Goal: Task Accomplishment & Management: Complete application form

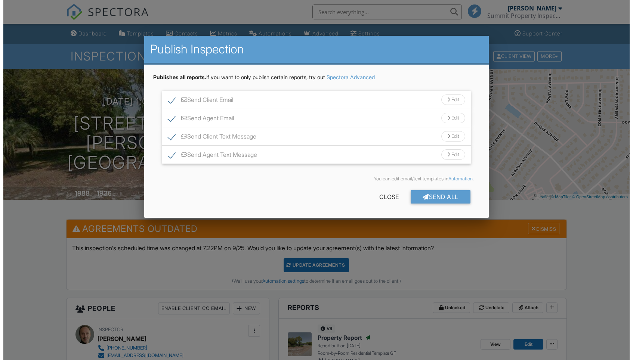
scroll to position [248, 0]
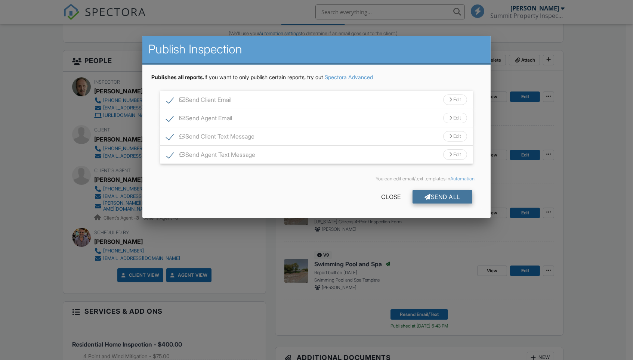
click at [443, 195] on div "Send All" at bounding box center [442, 196] width 60 height 13
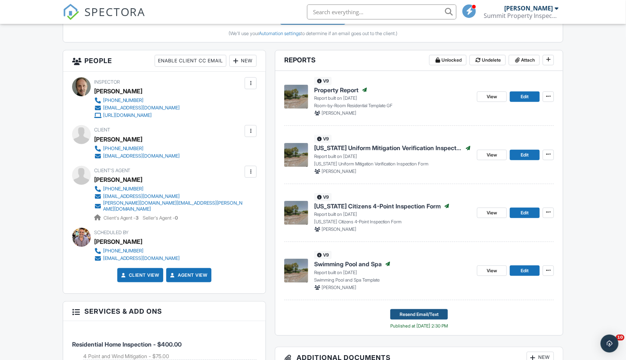
click at [410, 311] on span "Resend Email/Text" at bounding box center [419, 314] width 39 height 7
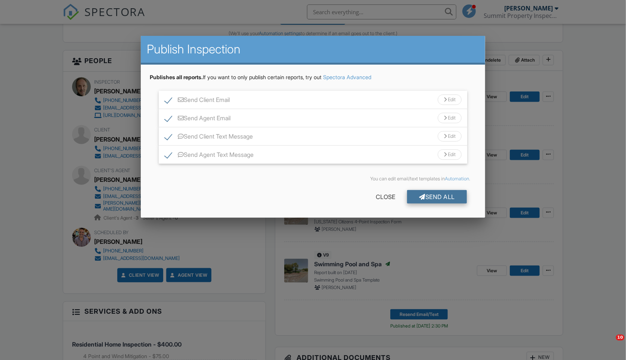
click at [452, 193] on div "Send All" at bounding box center [437, 196] width 60 height 13
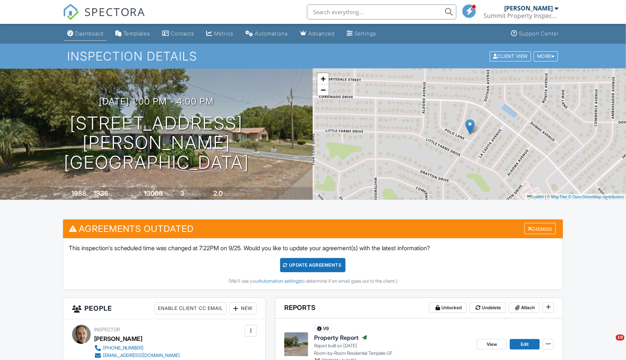
click at [93, 33] on div "Dashboard" at bounding box center [89, 33] width 28 height 6
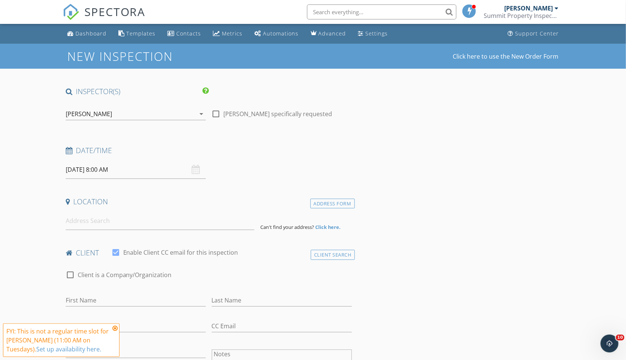
click at [114, 170] on input "[DATE] 8:00 AM" at bounding box center [136, 170] width 140 height 18
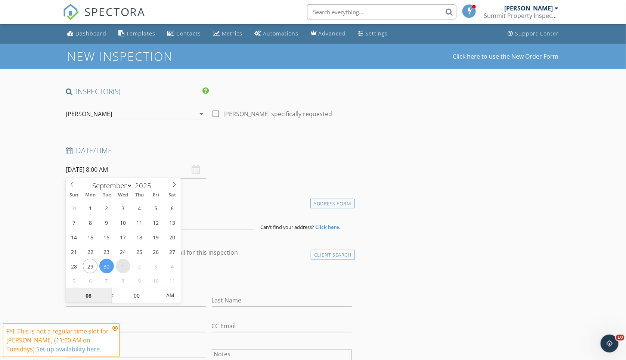
type input "[DATE] 8:00 AM"
select select "9"
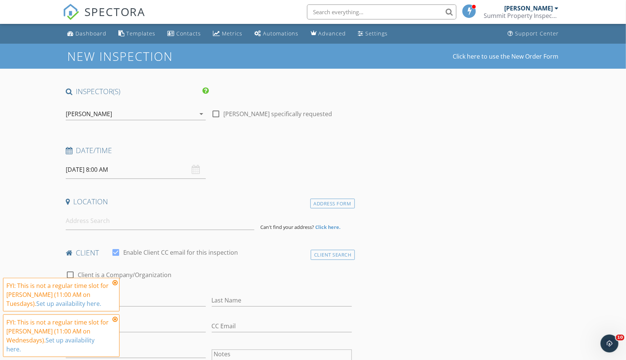
click at [116, 280] on icon at bounding box center [114, 283] width 5 height 6
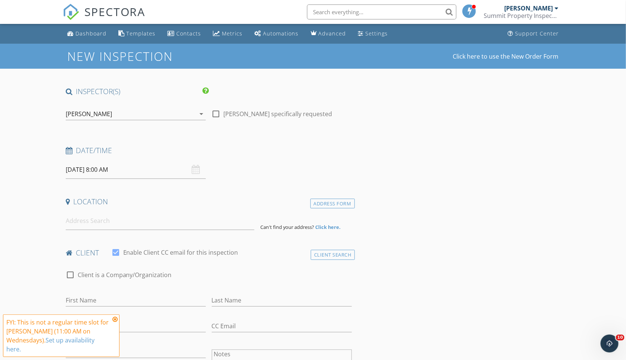
click at [116, 316] on icon at bounding box center [114, 319] width 5 height 6
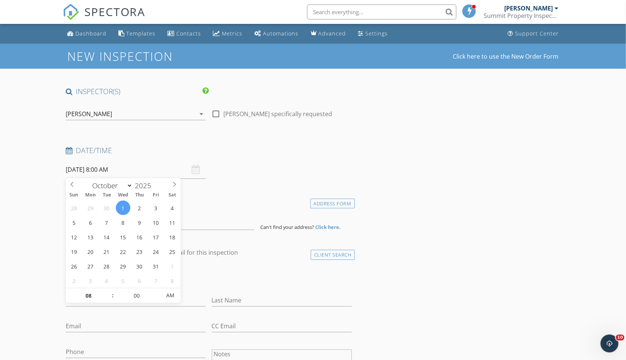
click at [116, 161] on input "[DATE] 8:00 AM" at bounding box center [136, 170] width 140 height 18
type input "[DATE] 9:00 AM"
type input "09"
click at [109, 292] on span at bounding box center [108, 291] width 5 height 7
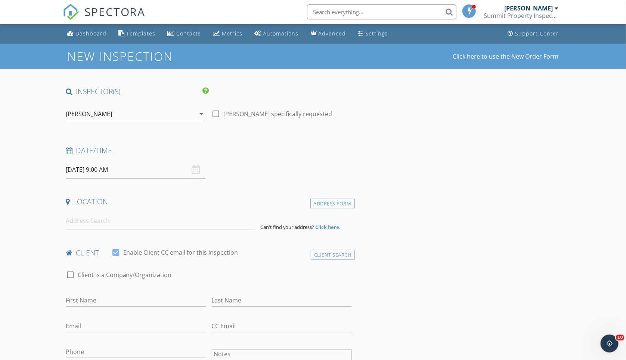
click at [138, 156] on div "Date/Time" at bounding box center [209, 153] width 292 height 15
click at [124, 215] on input at bounding box center [160, 221] width 189 height 18
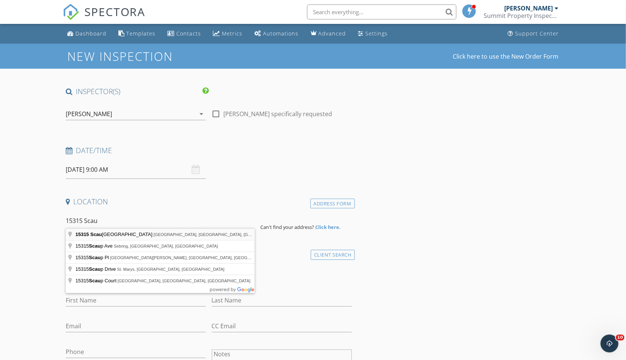
type input "15315 Scaup Duck Avenue, Brooksville, FL, USA"
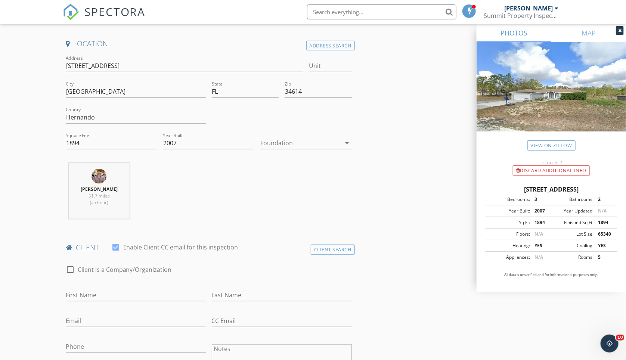
scroll to position [226, 0]
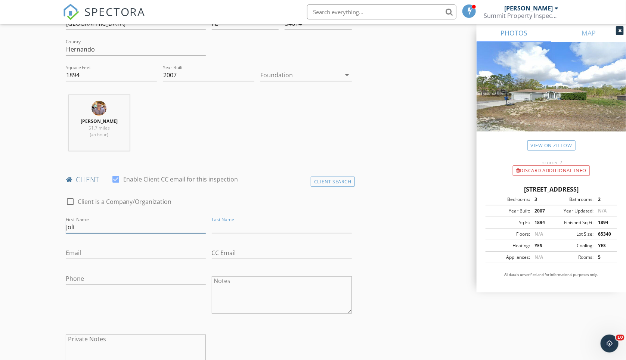
click at [94, 223] on input "Jolt" at bounding box center [136, 227] width 140 height 12
type input "[PERSON_NAME]"
type input "Zanberheiden"
type input "joelzan"
click at [215, 225] on input "Zanberheiden" at bounding box center [282, 227] width 140 height 12
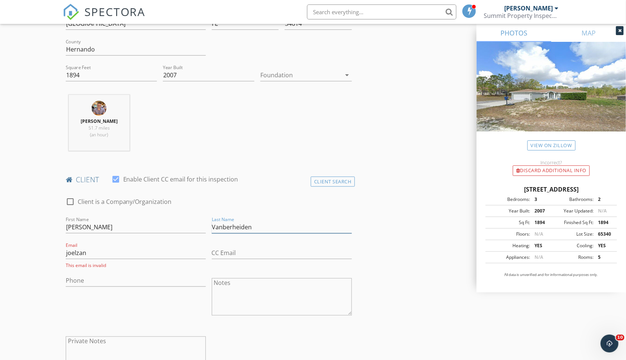
click at [226, 224] on input "Vanberheiden" at bounding box center [282, 227] width 140 height 12
type input "[PERSON_NAME]"
click at [115, 251] on input "joelzan" at bounding box center [136, 253] width 140 height 12
type input "[EMAIL_ADDRESS][DOMAIN_NAME]"
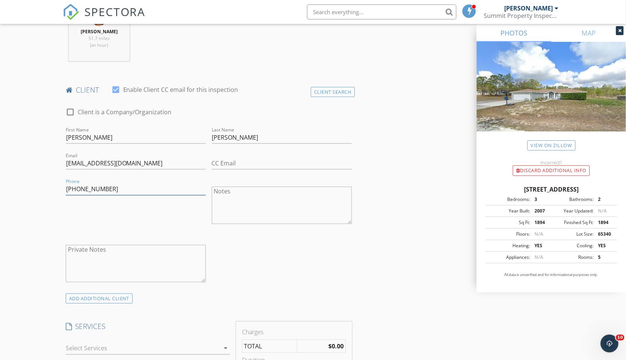
scroll to position [580, 0]
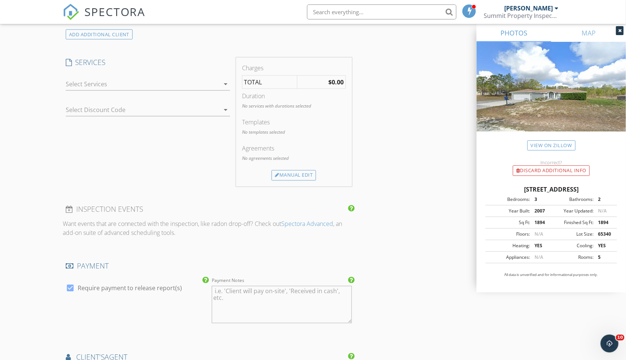
type input "[PHONE_NUMBER]"
click at [120, 81] on div at bounding box center [143, 84] width 154 height 12
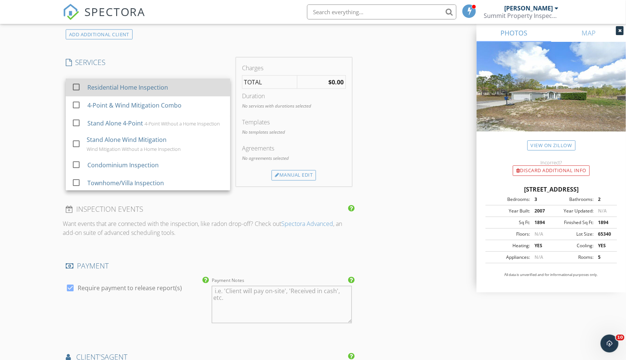
click at [114, 83] on div "Residential Home Inspection" at bounding box center [127, 87] width 81 height 9
click at [115, 83] on div "Residential Home Inspection" at bounding box center [127, 87] width 81 height 9
click at [37, 100] on div "New Inspection Click here to use the New Order Form INSPECTOR(S) check_box Tris…" at bounding box center [313, 107] width 626 height 1286
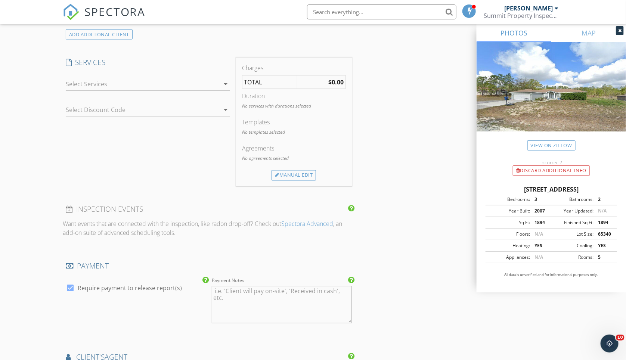
click at [113, 83] on div at bounding box center [143, 84] width 154 height 12
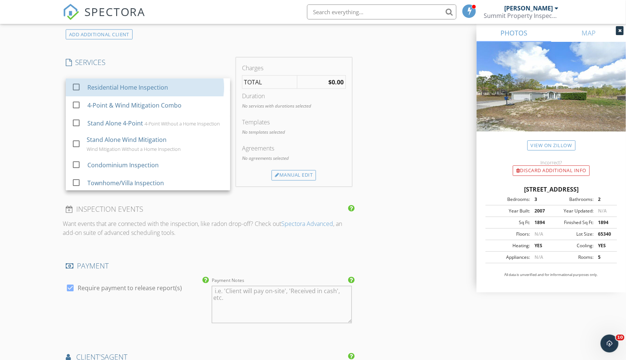
click at [112, 84] on div "Residential Home Inspection" at bounding box center [127, 87] width 81 height 9
checkbox input "true"
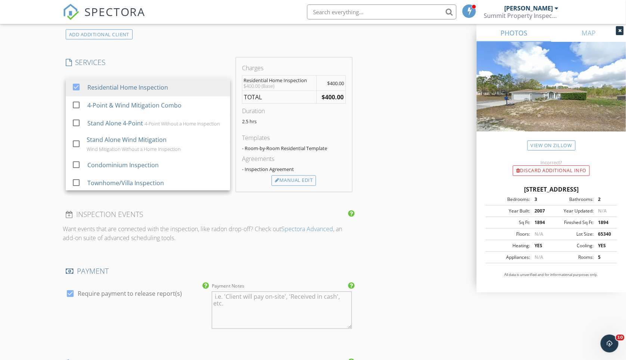
click at [34, 103] on div "New Inspection Click here to use the New Order Form INSPECTOR(S) check_box Tris…" at bounding box center [313, 109] width 626 height 1291
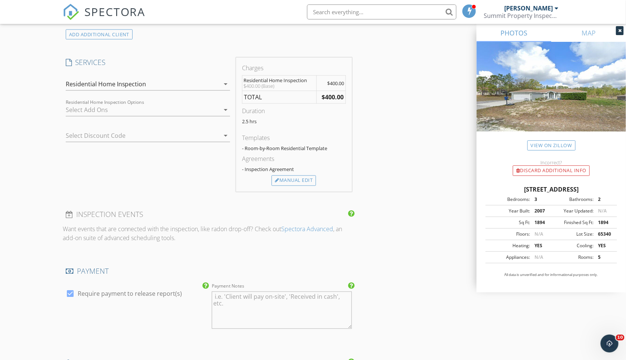
click at [108, 105] on div at bounding box center [143, 110] width 154 height 12
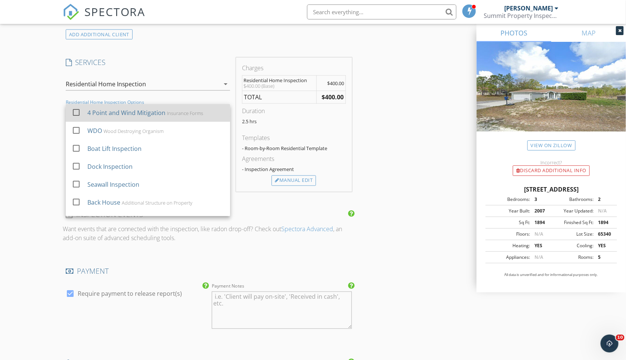
click at [117, 118] on div "4 Point and Wind Mitigation Insurance Forms" at bounding box center [155, 113] width 137 height 15
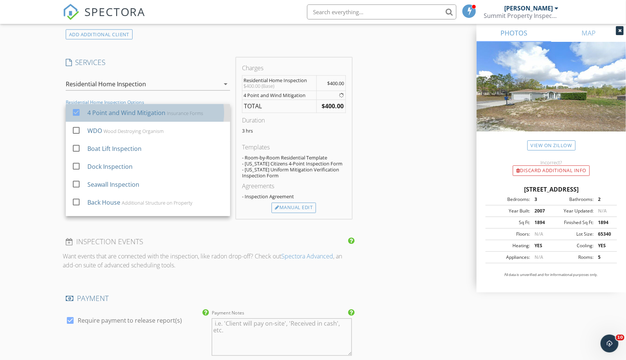
checkbox input "true"
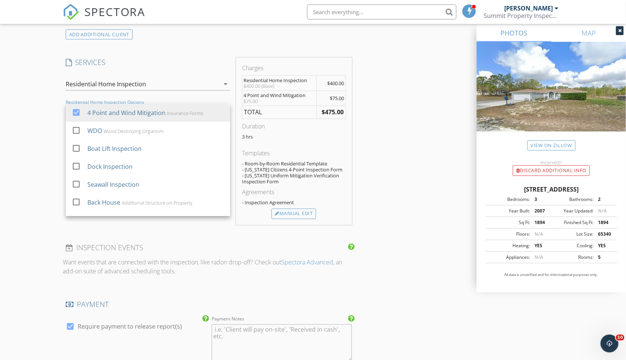
click at [390, 148] on div "INSPECTOR(S) check_box Tristan Page PRIMARY check_box_outline_blank Gregg Forsc…" at bounding box center [313, 138] width 501 height 1263
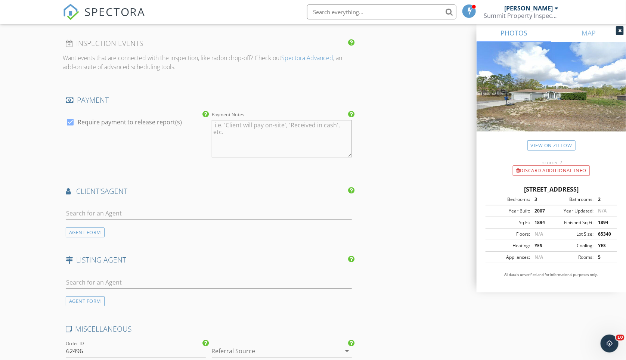
scroll to position [800, 0]
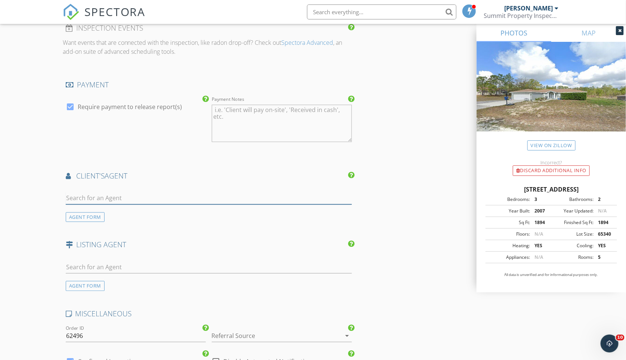
click at [119, 193] on input "text" at bounding box center [209, 198] width 286 height 12
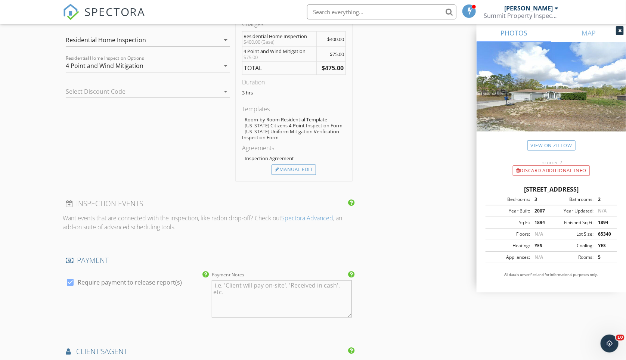
scroll to position [1003, 0]
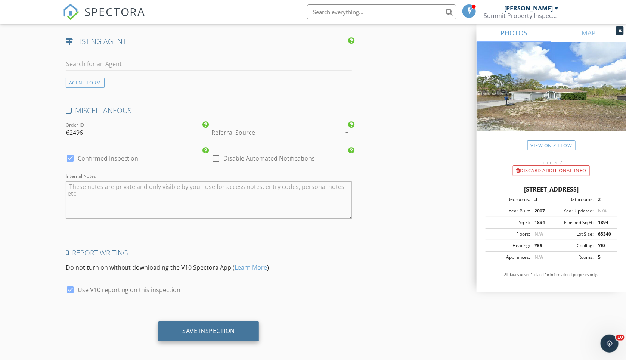
click at [210, 328] on div "Save Inspection" at bounding box center [208, 330] width 53 height 7
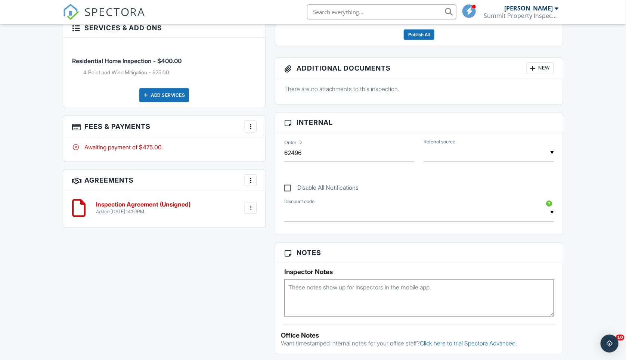
scroll to position [124, 0]
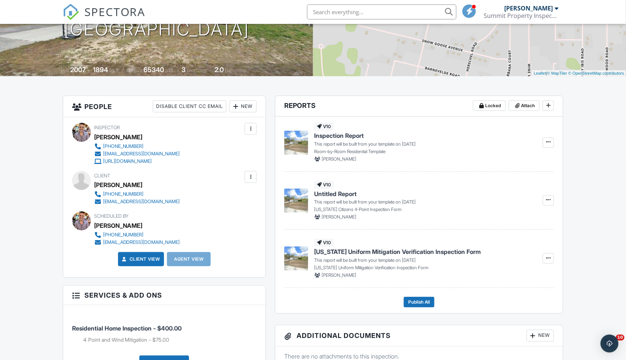
click at [625, 28] on div "+ − Leaflet | © MapTiler © OpenStreetMap contributors" at bounding box center [469, 10] width 313 height 131
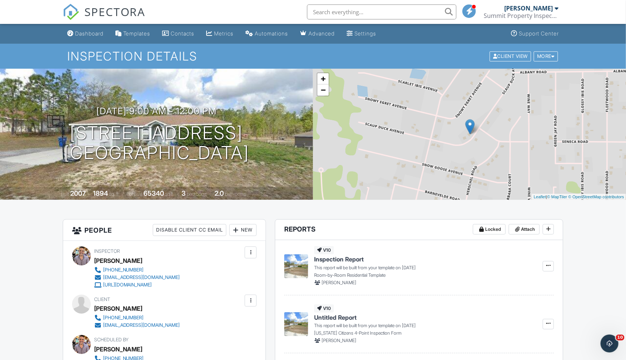
scroll to position [0, 0]
click at [252, 252] on div at bounding box center [250, 252] width 7 height 7
click at [208, 313] on li "Remove" at bounding box center [219, 312] width 66 height 19
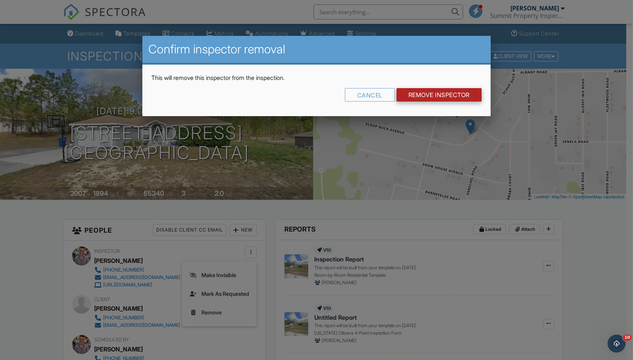
click at [434, 96] on input "Remove Inspector" at bounding box center [438, 94] width 85 height 13
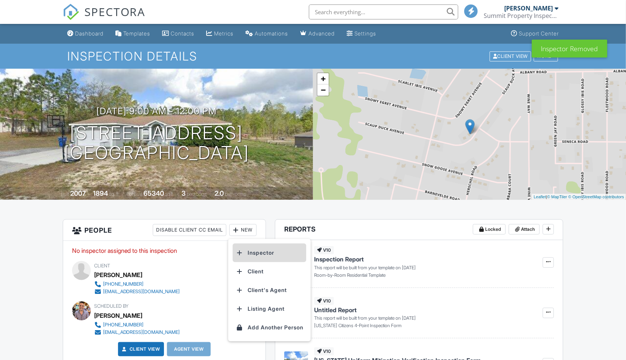
click at [257, 252] on li "Inspector" at bounding box center [270, 253] width 74 height 19
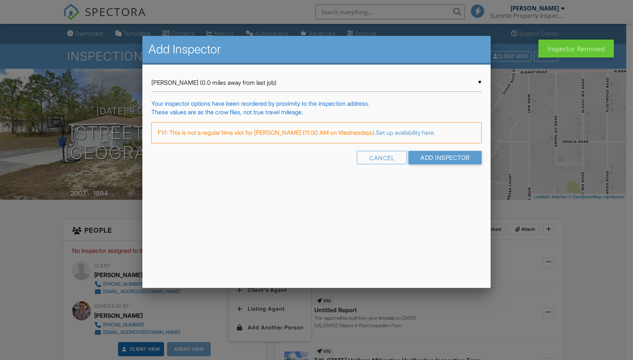
click at [235, 85] on input "[PERSON_NAME] (0.0 miles away from last job)" at bounding box center [316, 83] width 330 height 18
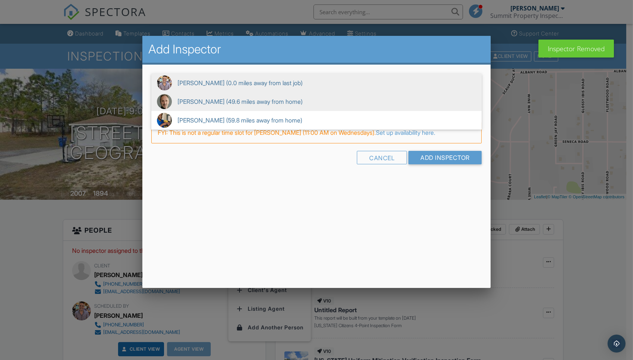
click at [227, 102] on span "Gregg Forscher (49.6 miles away from home)" at bounding box center [316, 101] width 330 height 19
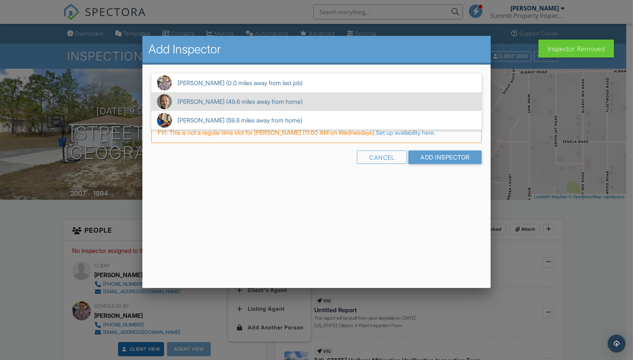
type input "Gregg Forscher (49.6 miles away from home)"
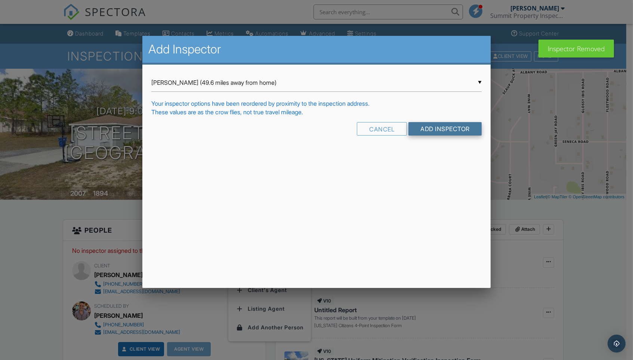
click at [447, 158] on div "Add Inspector ▼ Gregg Forscher (49.6 miles away from home) Tristan Page (0.0 mi…" at bounding box center [316, 162] width 348 height 252
click at [440, 126] on input "Add Inspector" at bounding box center [444, 128] width 73 height 13
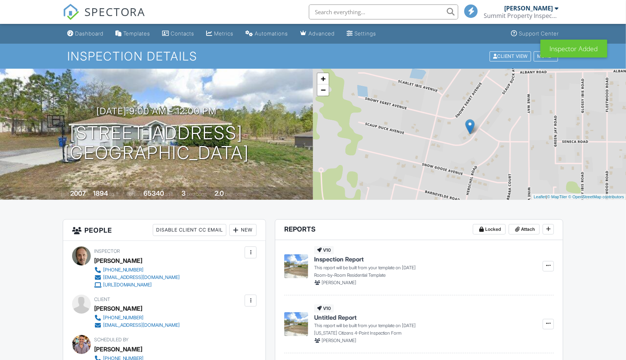
scroll to position [29, 0]
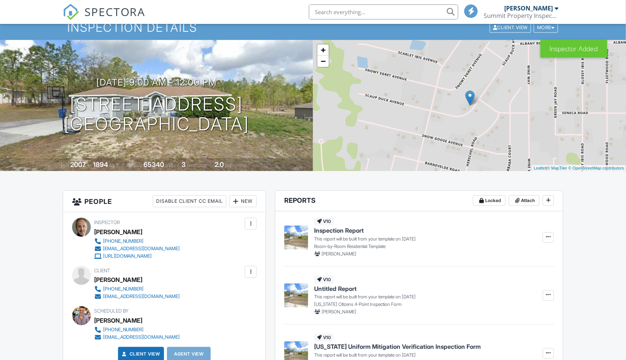
click at [540, 56] on div "Inspector Added" at bounding box center [573, 49] width 67 height 18
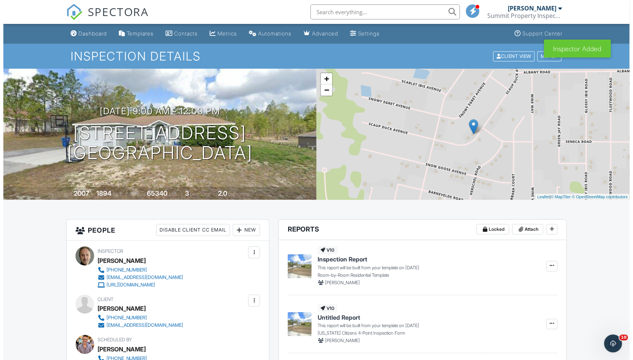
scroll to position [0, 0]
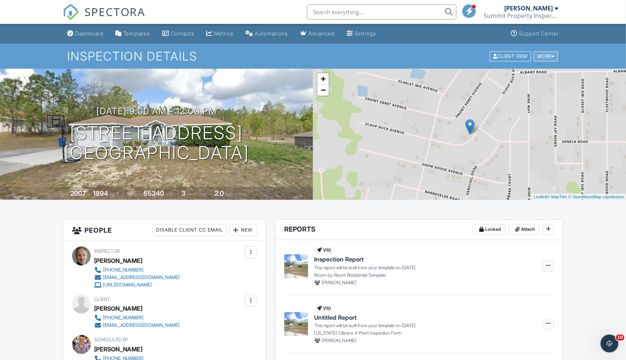
click at [549, 56] on div "More" at bounding box center [546, 56] width 24 height 10
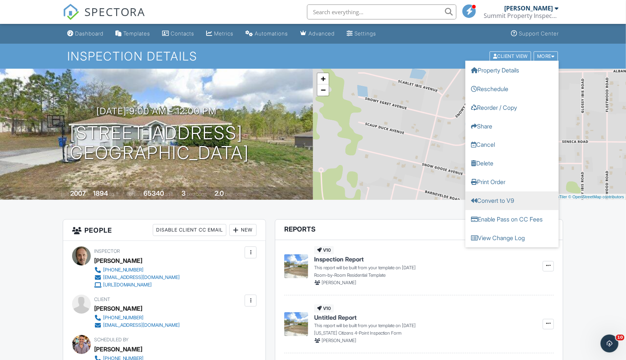
click at [514, 197] on link "Convert to V9" at bounding box center [511, 200] width 93 height 19
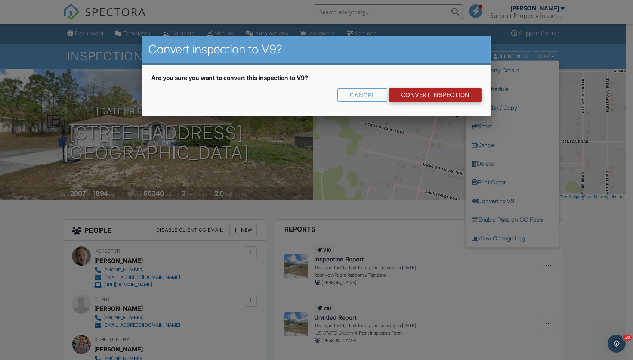
click at [431, 92] on link "CONVERT INSPECTION" at bounding box center [435, 94] width 93 height 13
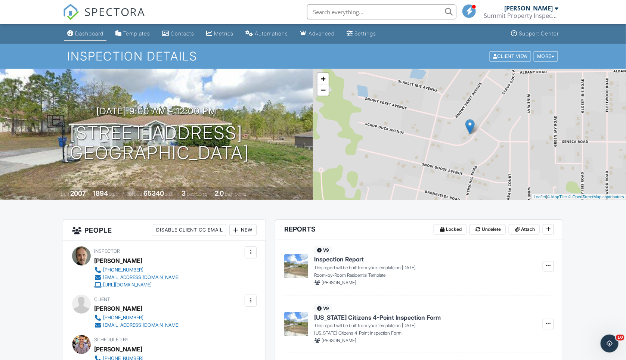
click at [81, 31] on div "Dashboard" at bounding box center [89, 33] width 28 height 6
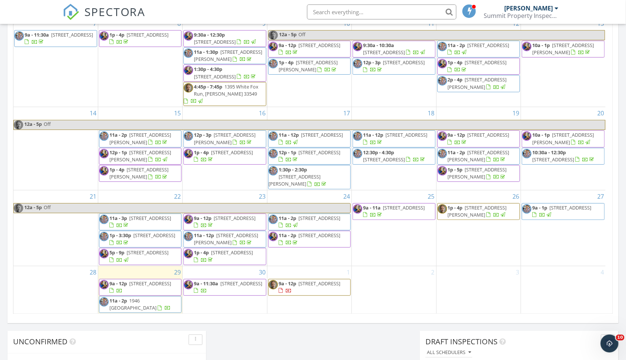
scroll to position [369, 0]
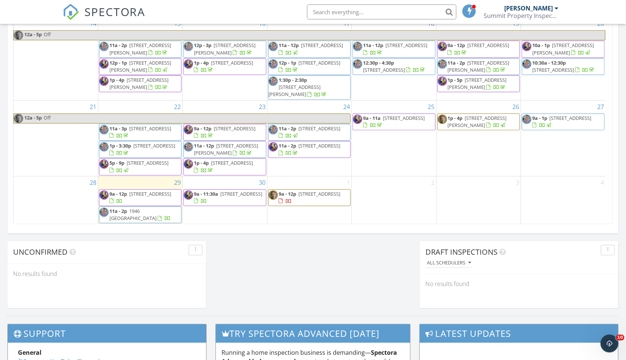
scroll to position [452, 0]
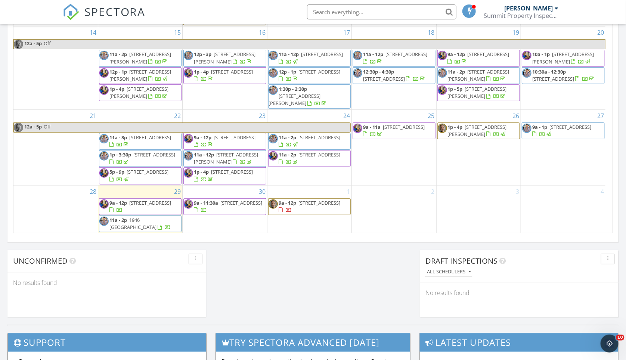
click at [230, 205] on span "6714 Alstead Cir, Bradenton 34202" at bounding box center [241, 202] width 42 height 7
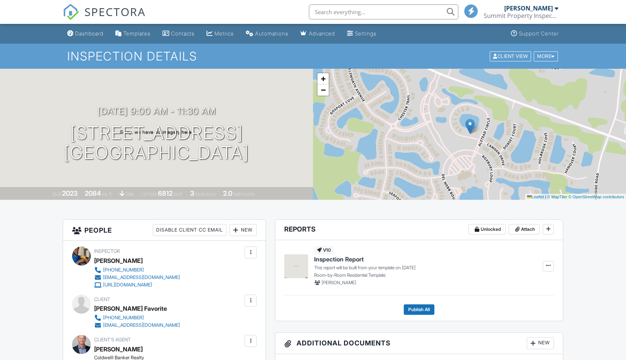
scroll to position [481, 0]
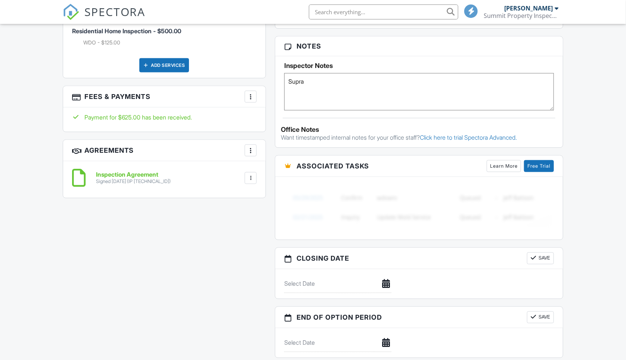
click at [340, 84] on textarea "Supra" at bounding box center [419, 91] width 270 height 37
click at [400, 80] on textarea "Supra" at bounding box center [419, 91] width 270 height 37
click at [442, 82] on textarea "Supra" at bounding box center [419, 91] width 270 height 37
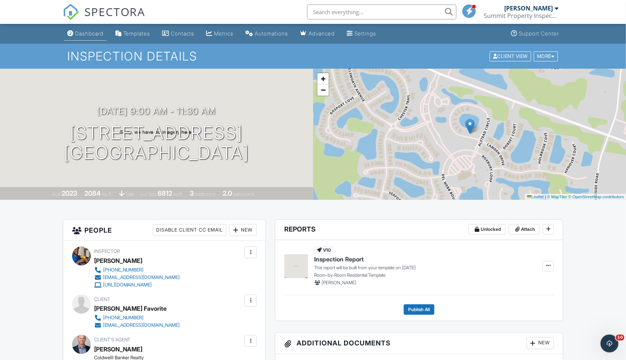
type textarea "Supra occupied termite guy will be there around 9:30am"
click at [87, 30] on div "Dashboard" at bounding box center [89, 33] width 28 height 6
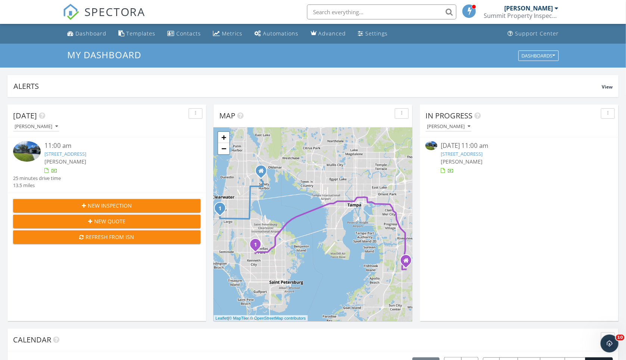
click at [118, 200] on button "New Inspection" at bounding box center [106, 205] width 187 height 13
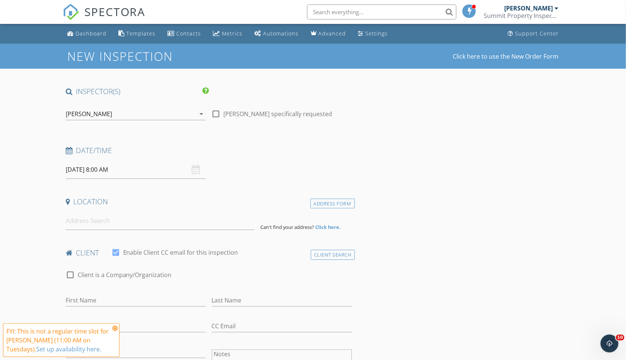
click at [115, 328] on icon at bounding box center [114, 328] width 5 height 6
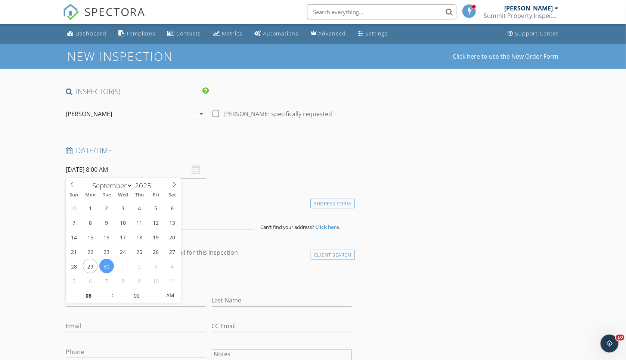
click at [101, 171] on input "09/30/2025 8:00 AM" at bounding box center [136, 170] width 140 height 18
type input "10/03/2025 8:00 AM"
select select "9"
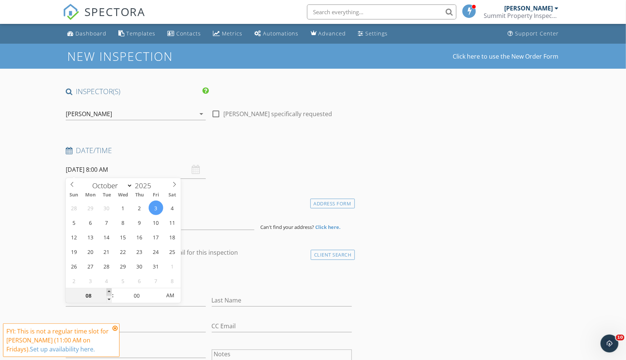
type input "10/03/2025 9:00 AM"
type input "09"
click at [110, 291] on span at bounding box center [108, 291] width 5 height 7
type input "10/03/2025 10:00 AM"
type input "10"
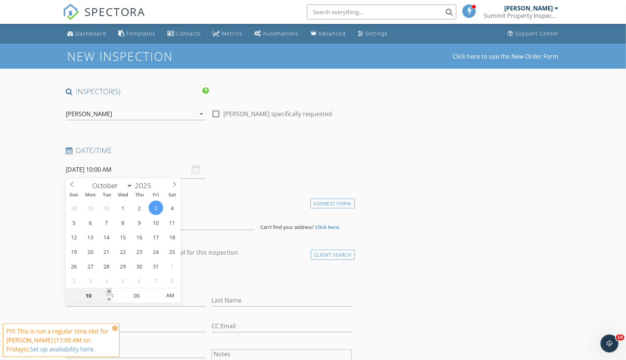
click at [110, 291] on span at bounding box center [108, 291] width 5 height 7
type input "10/03/2025 11:00 AM"
type input "11"
click at [110, 291] on span at bounding box center [108, 291] width 5 height 7
type input "10/03/2025 12:00 PM"
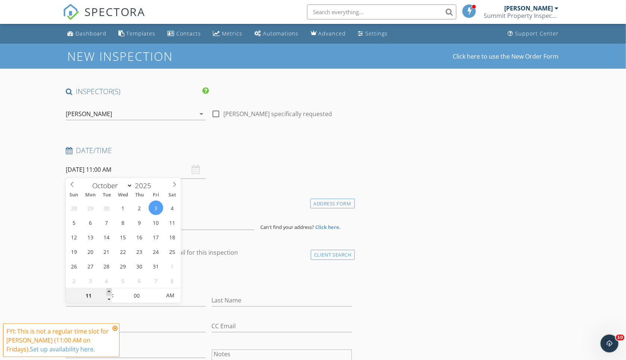
type input "12"
click at [110, 291] on span at bounding box center [108, 291] width 5 height 7
type input "10/03/2025 1:00 PM"
type input "01"
click at [110, 291] on span at bounding box center [108, 291] width 5 height 7
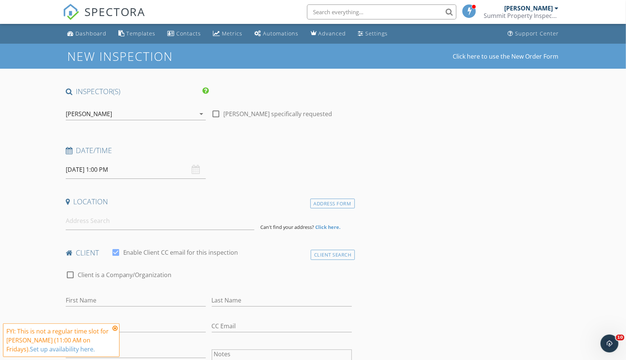
click at [116, 325] on icon at bounding box center [114, 328] width 5 height 6
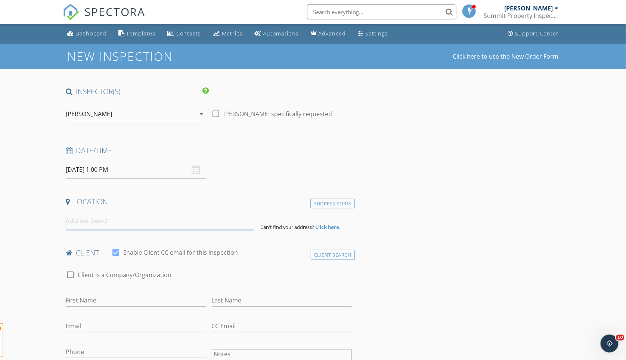
click at [148, 213] on input at bounding box center [160, 221] width 189 height 18
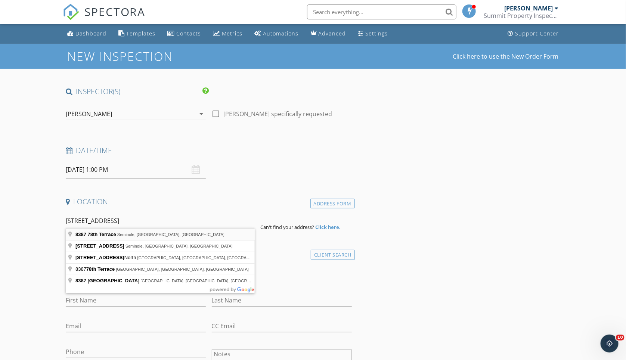
type input "8387 78th Terrace, Seminole, FL, USA"
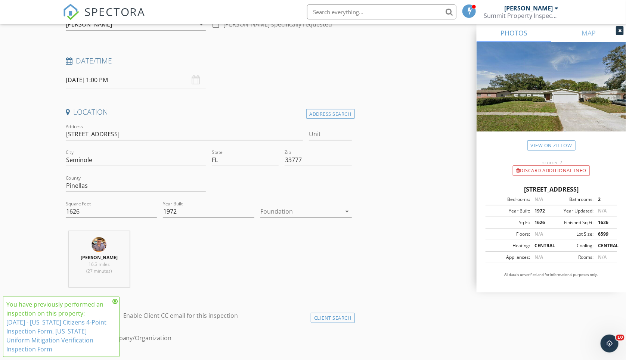
scroll to position [258, 0]
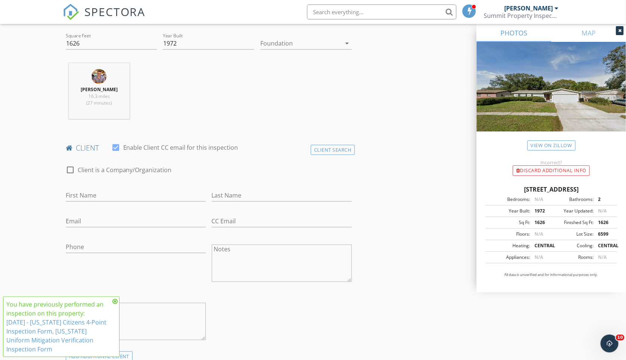
click at [116, 300] on icon at bounding box center [114, 301] width 5 height 6
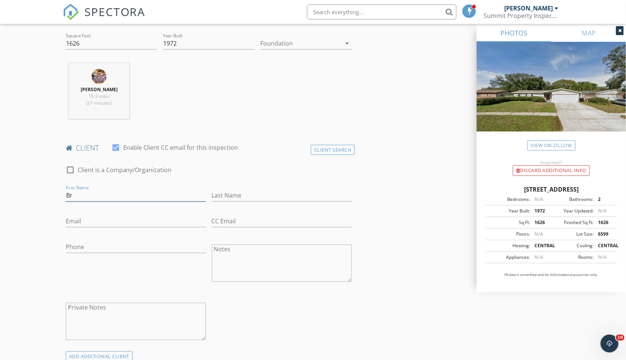
type input "B"
click at [329, 148] on div "Client Search" at bounding box center [333, 150] width 44 height 10
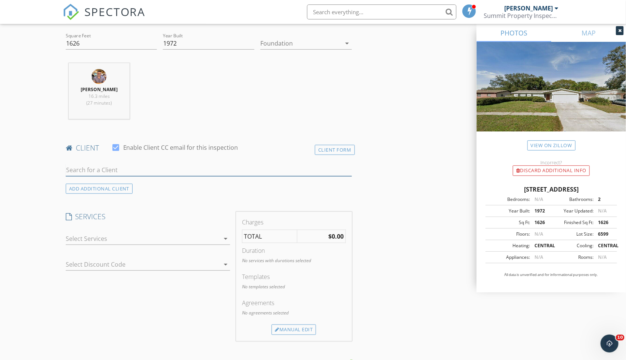
click at [151, 168] on input "text" at bounding box center [209, 170] width 286 height 12
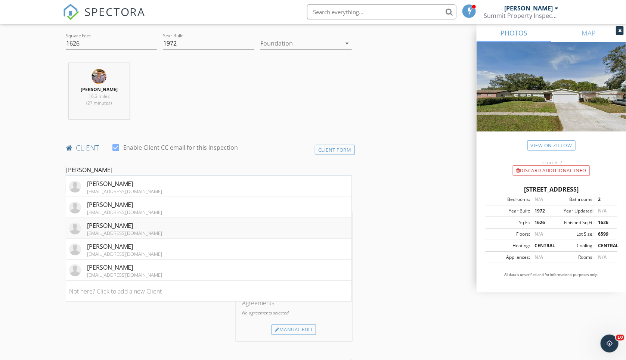
type input "Brittany"
click at [155, 230] on div "brittany.roberts228@gmail.com" at bounding box center [124, 233] width 75 height 6
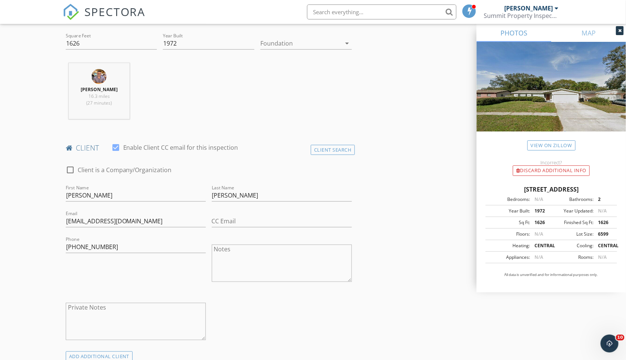
scroll to position [440, 0]
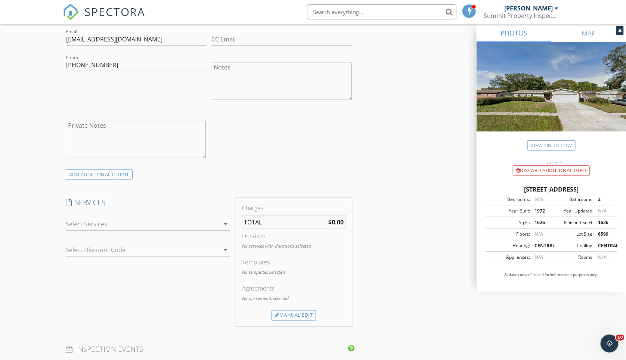
click at [172, 218] on div at bounding box center [143, 224] width 154 height 12
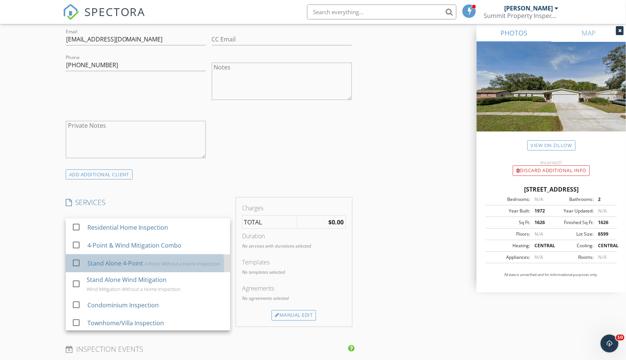
click at [151, 256] on div "Stand Alone 4-Point 4-Point Without a Home Inspection" at bounding box center [155, 263] width 137 height 15
checkbox input "true"
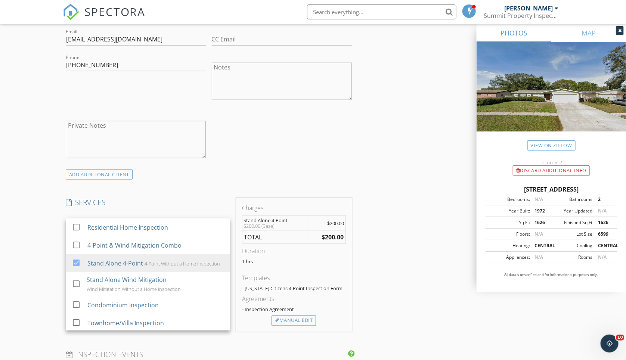
click at [461, 267] on div "INSPECTOR(S) check_box Tristan Page PRIMARY check_box_outline_blank Gregg Forsc…" at bounding box center [313, 262] width 501 height 1230
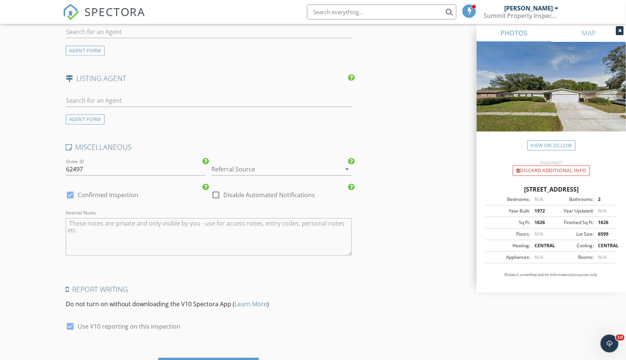
scroll to position [971, 0]
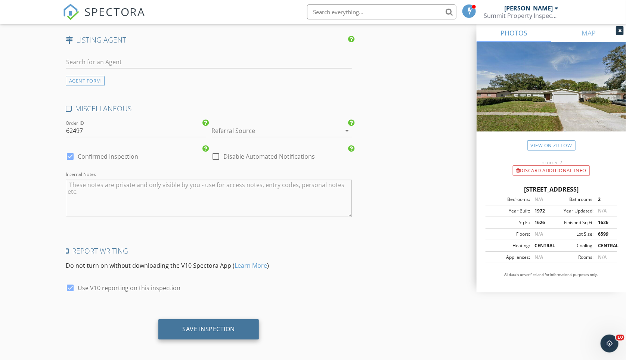
click at [210, 331] on div "Save Inspection" at bounding box center [208, 329] width 100 height 20
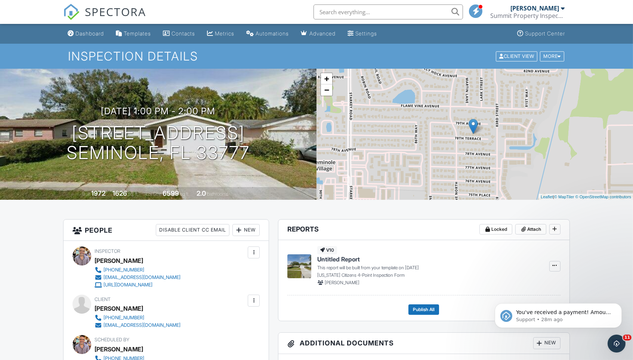
click at [360, 12] on input "text" at bounding box center [387, 11] width 149 height 15
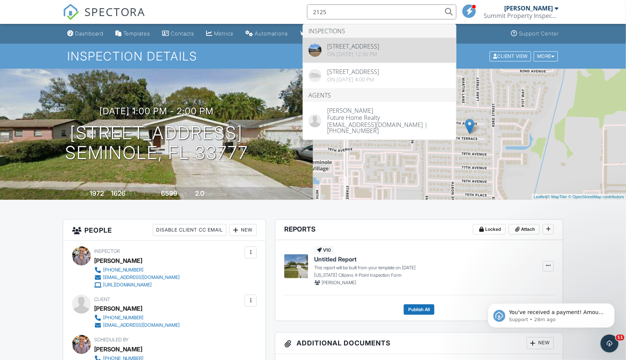
type input "2125"
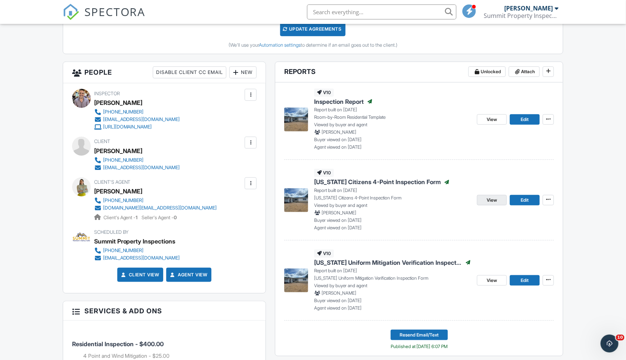
click at [486, 195] on link "View" at bounding box center [492, 200] width 30 height 10
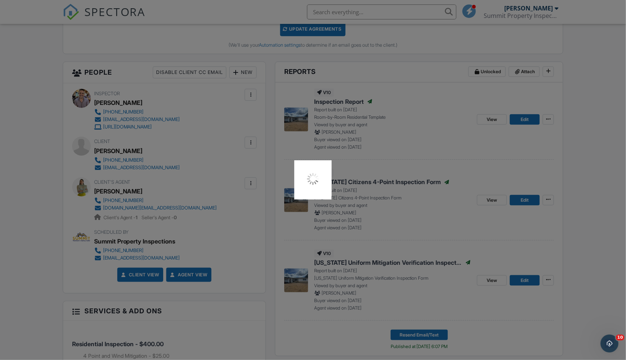
click at [571, 192] on div at bounding box center [313, 180] width 626 height 360
